Goal: Find specific page/section: Find specific page/section

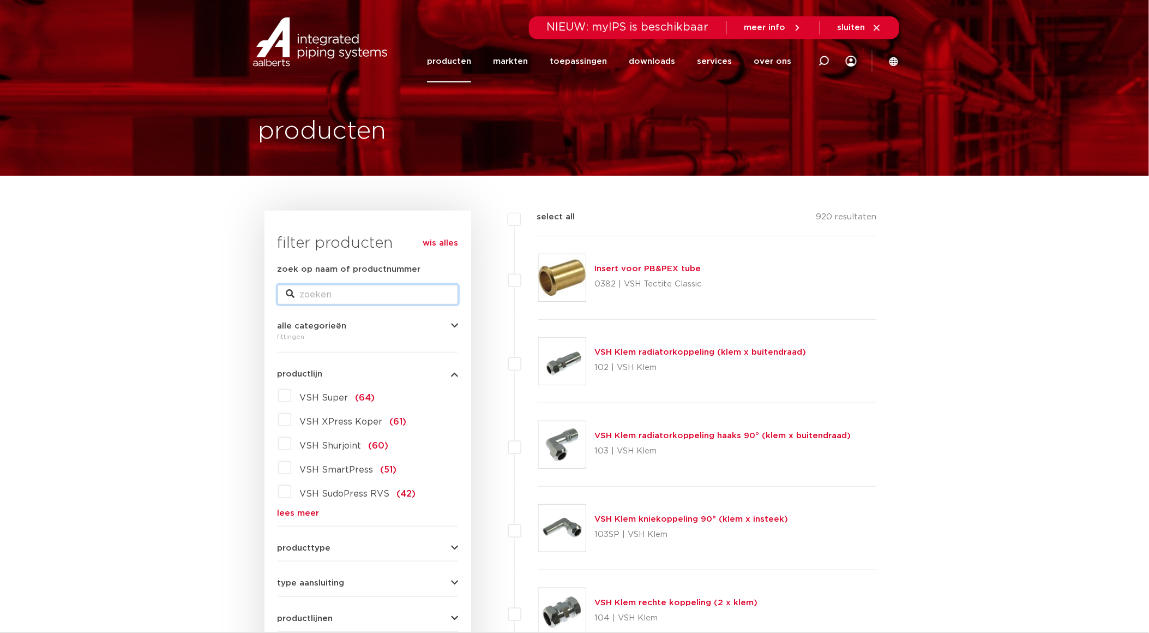
click at [366, 288] on input "zoek op naam of productnummer" at bounding box center [368, 295] width 181 height 20
type input "wartelstuk"
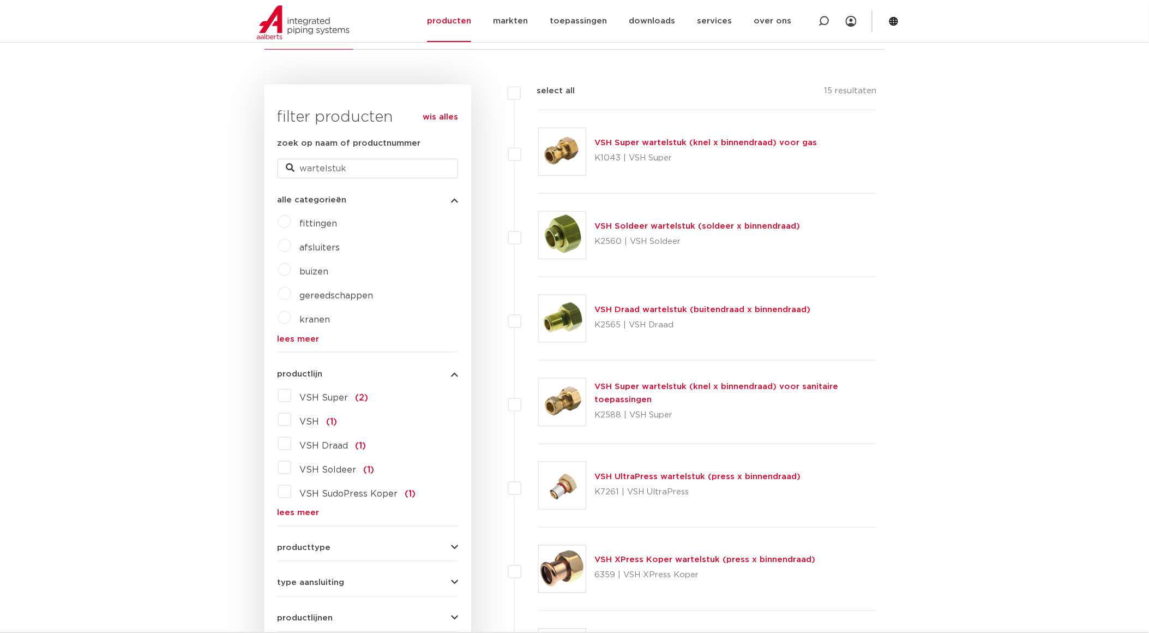
scroll to position [242, 0]
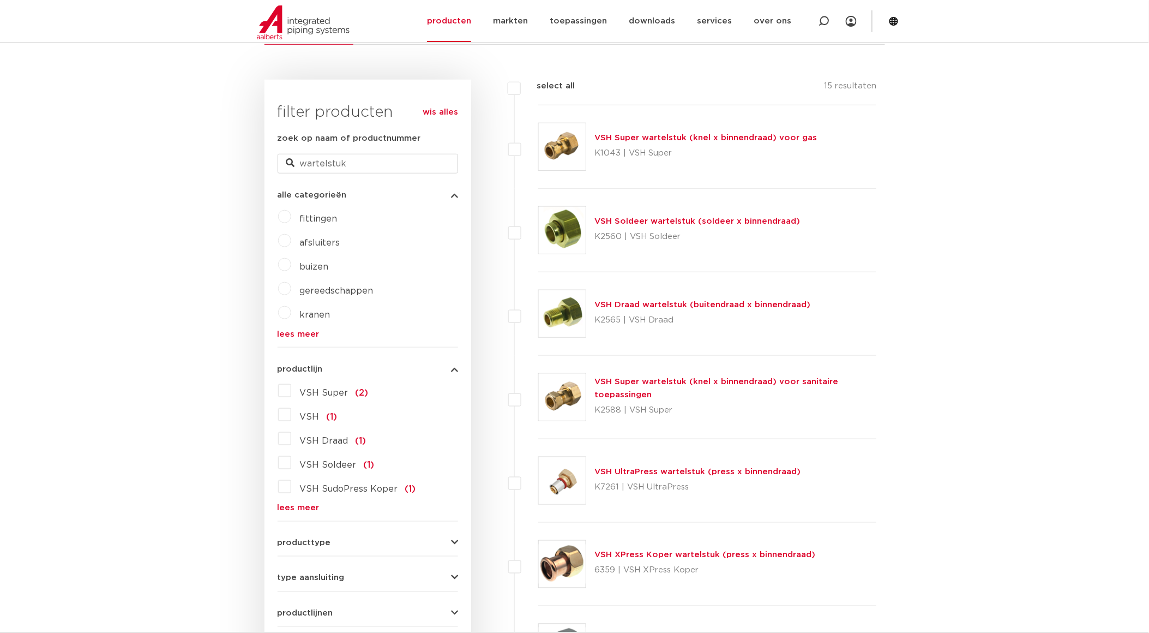
click at [708, 380] on link "VSH Super wartelstuk (knel x binnendraad) voor sanitaire toepassingen" at bounding box center [717, 388] width 244 height 21
